Goal: Transaction & Acquisition: Book appointment/travel/reservation

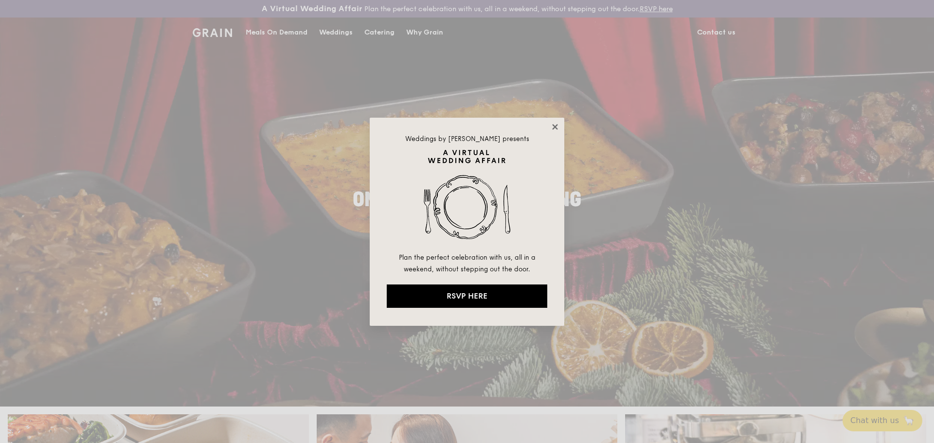
click at [554, 127] on icon at bounding box center [555, 127] width 9 height 9
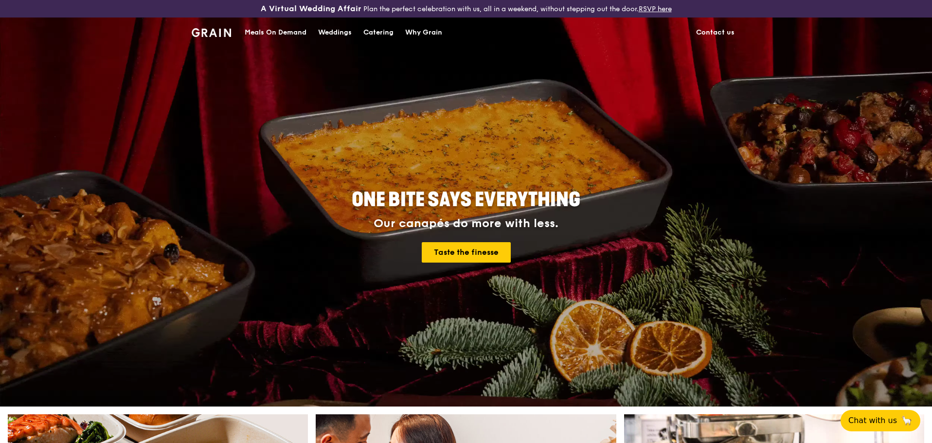
click at [383, 30] on div "Catering" at bounding box center [379, 32] width 30 height 29
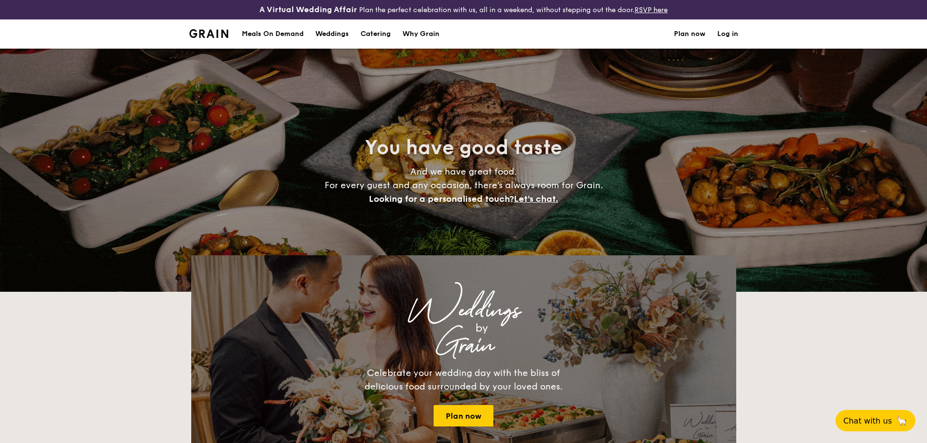
select select
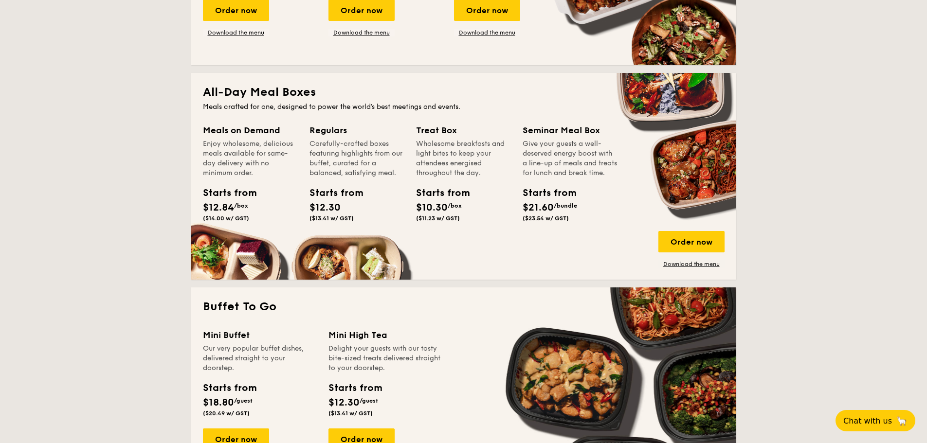
scroll to position [487, 0]
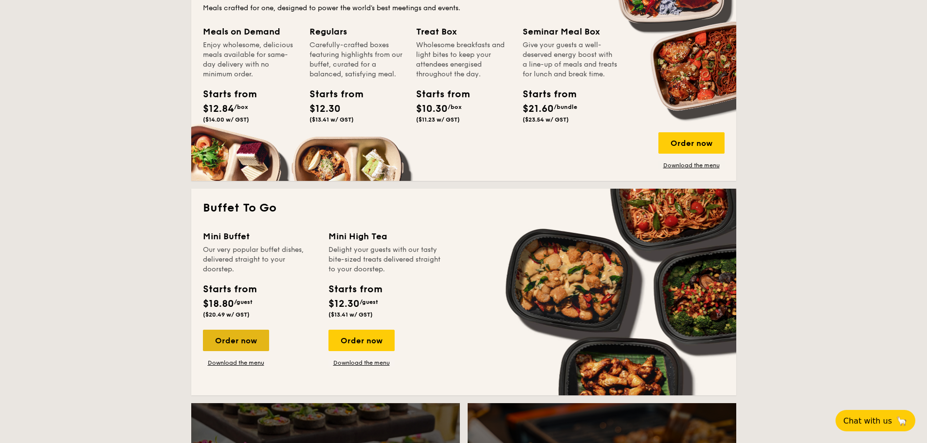
click at [242, 341] on div "Order now" at bounding box center [236, 340] width 66 height 21
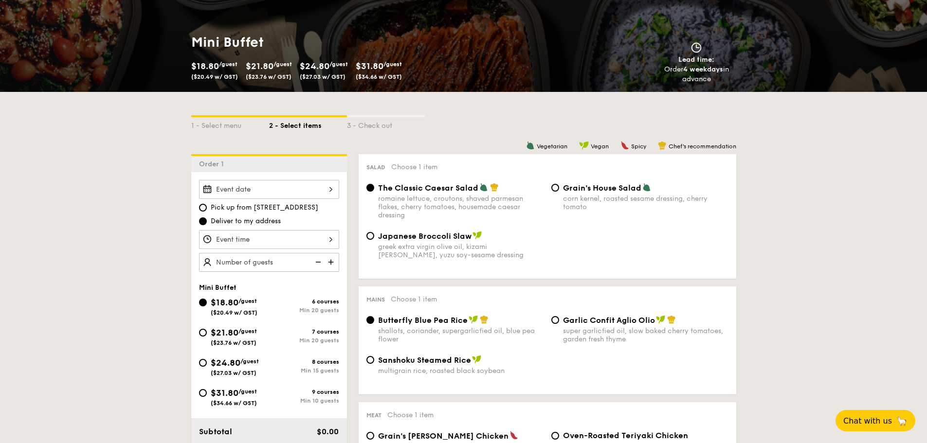
scroll to position [146, 0]
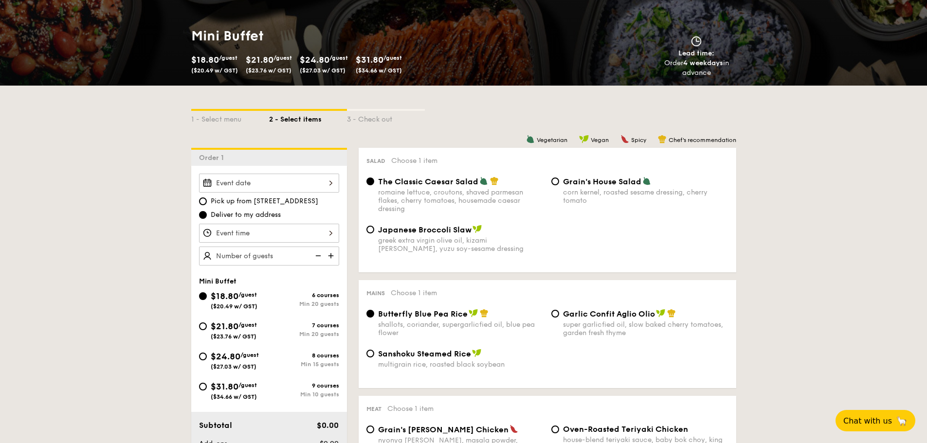
click at [374, 120] on div "3 - Check out" at bounding box center [386, 118] width 78 height 14
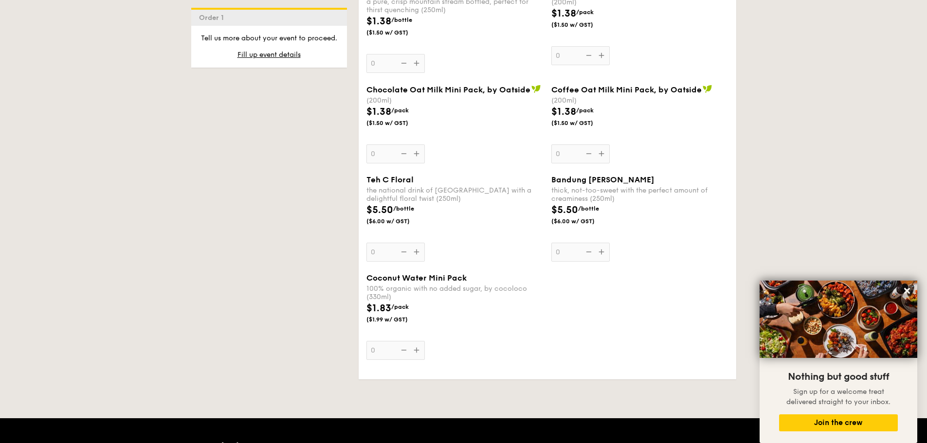
scroll to position [1718, 0]
